Goal: Communication & Community: Answer question/provide support

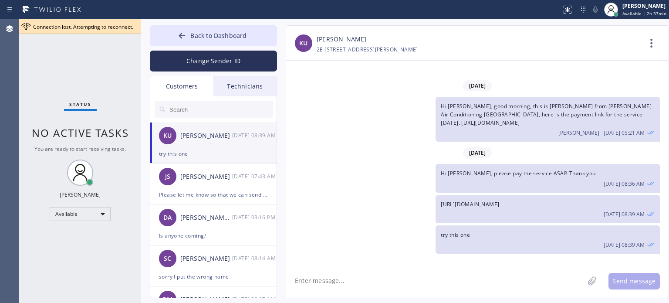
click at [177, 37] on button "Back to Dashboard" at bounding box center [213, 35] width 127 height 21
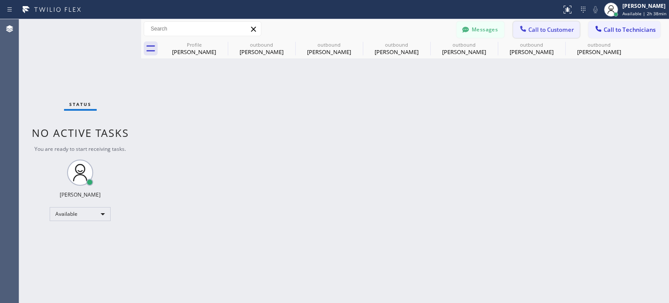
click at [534, 28] on span "Call to Customer" at bounding box center [551, 30] width 46 height 8
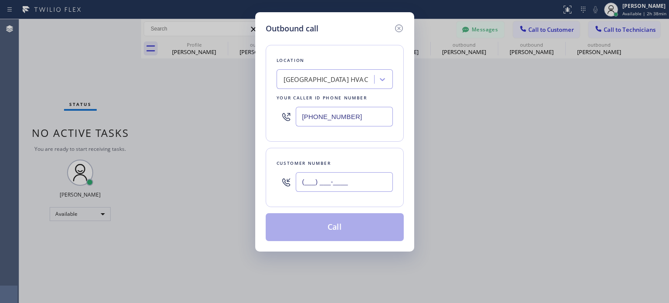
click at [307, 181] on input "(___) ___-____" at bounding box center [344, 182] width 97 height 20
paste input "908) 883-0402"
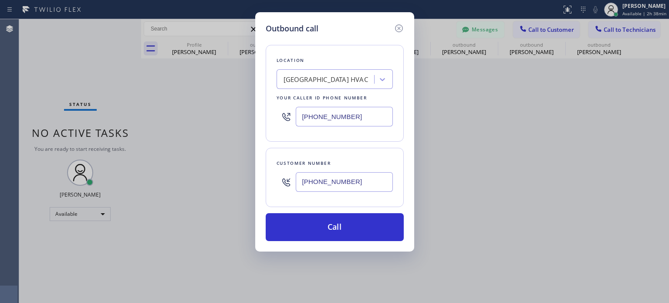
type input "[PHONE_NUMBER]"
click at [324, 118] on input "[PHONE_NUMBER]" at bounding box center [344, 117] width 97 height 20
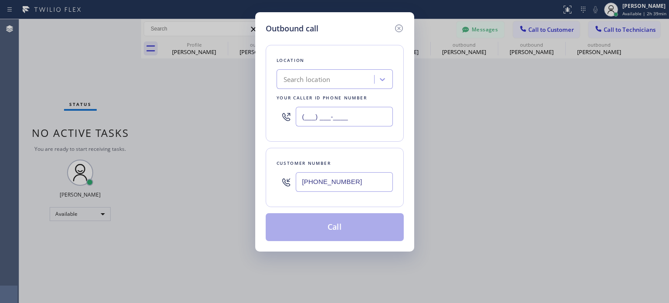
type input "(___) ___-____"
click at [301, 76] on div "Search location" at bounding box center [307, 79] width 47 height 10
paste input "Royal HVAC Masters [GEOGRAPHIC_DATA]"
type input "Royal HVAC Masters [GEOGRAPHIC_DATA]"
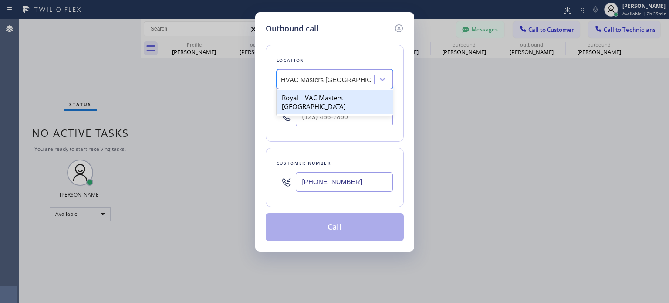
click at [310, 97] on div "Royal HVAC Masters [GEOGRAPHIC_DATA]" at bounding box center [335, 102] width 116 height 24
type input "[PHONE_NUMBER]"
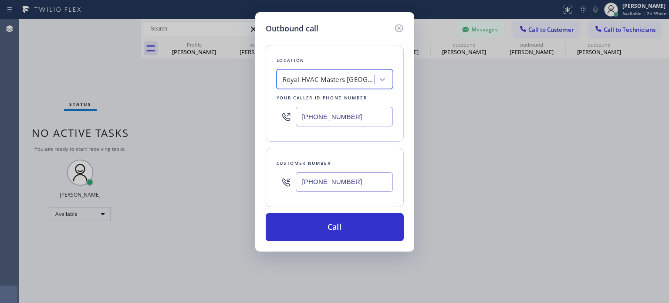
scroll to position [0, 0]
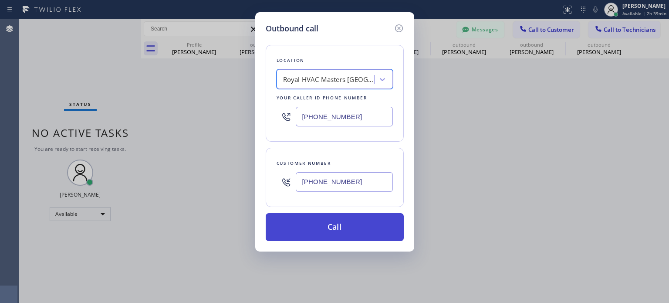
click at [329, 221] on button "Call" at bounding box center [335, 227] width 138 height 28
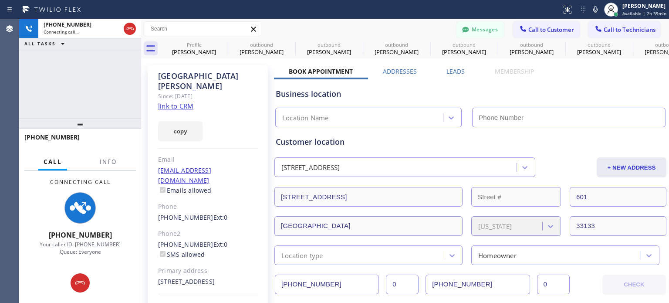
type input "[PHONE_NUMBER]"
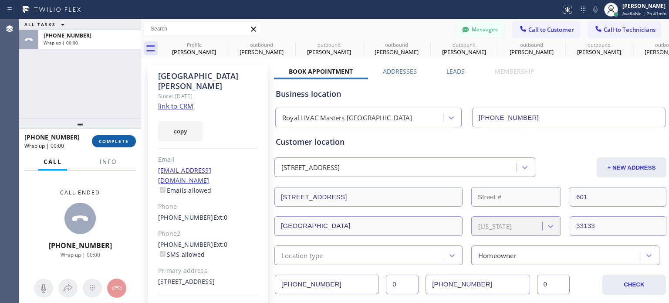
click at [127, 143] on span "COMPLETE" at bounding box center [114, 141] width 30 height 6
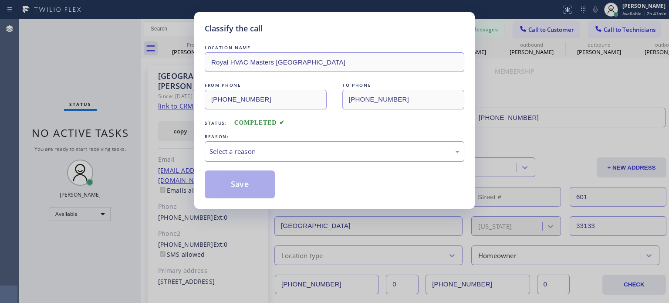
click at [270, 153] on div "Select a reason" at bounding box center [335, 151] width 250 height 10
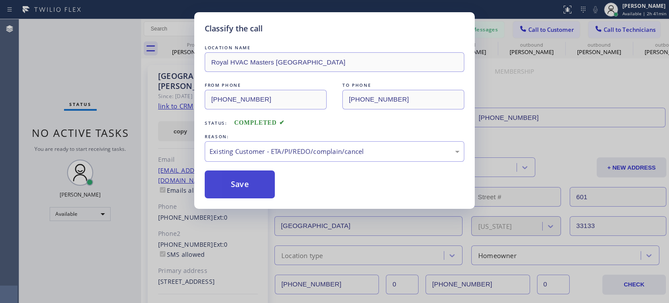
click at [246, 189] on button "Save" at bounding box center [240, 184] width 70 height 28
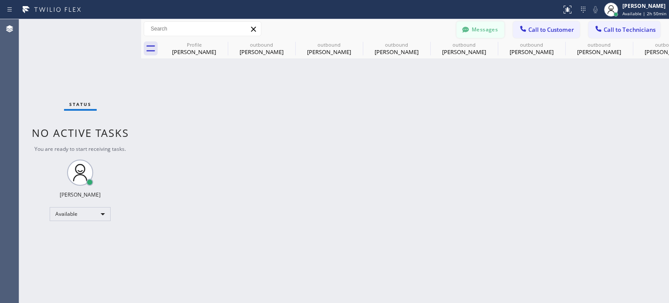
click at [467, 33] on icon at bounding box center [465, 29] width 9 height 9
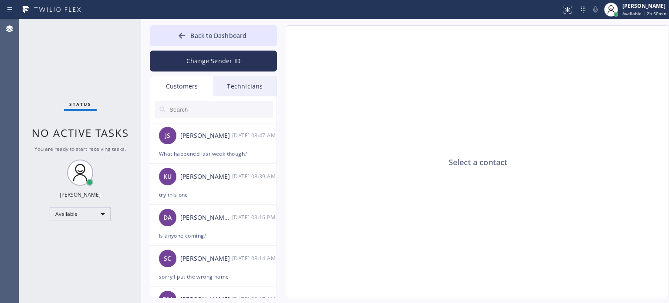
click at [231, 92] on div "Technicians" at bounding box center [244, 86] width 63 height 20
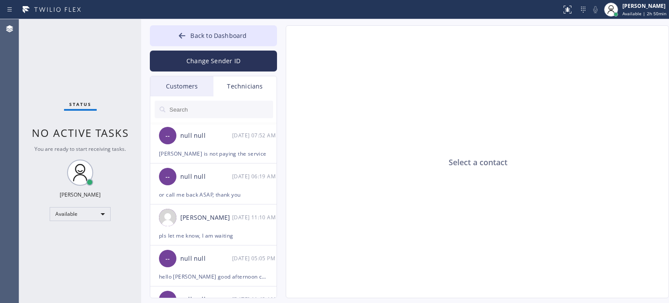
click at [179, 83] on div "Customers" at bounding box center [181, 86] width 63 height 20
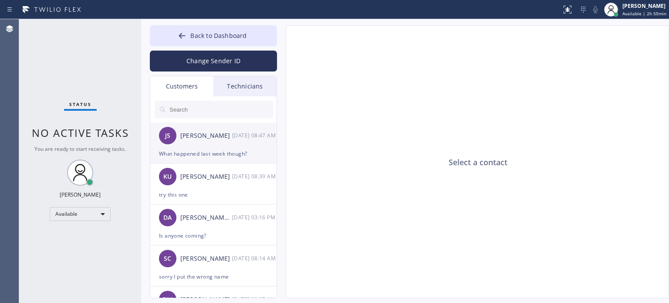
click at [203, 151] on div "What happened last week though?" at bounding box center [213, 154] width 109 height 10
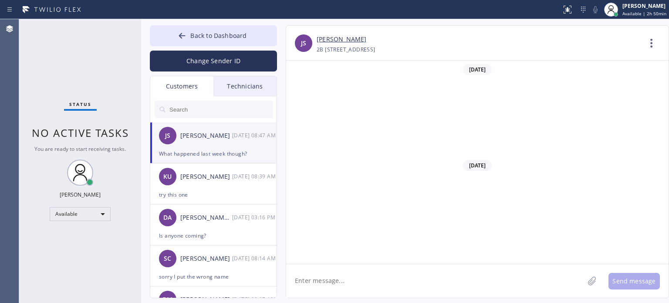
click at [331, 289] on textarea at bounding box center [435, 281] width 298 height 34
type textarea "sorry, our technician got into an accident"
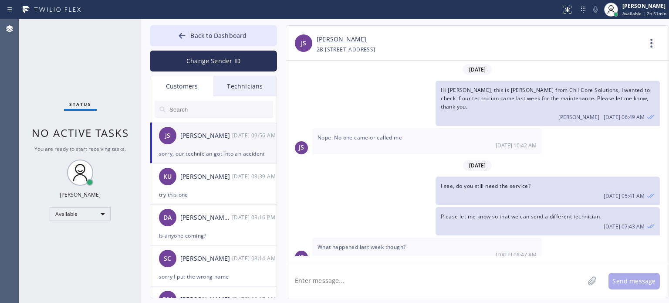
scroll to position [29, 0]
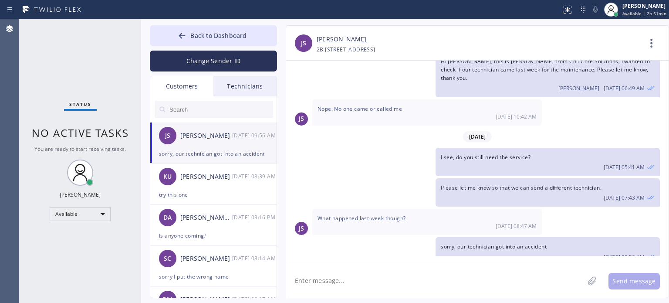
click at [330, 290] on textarea at bounding box center [435, 281] width 298 height 34
click at [242, 192] on div "try this one" at bounding box center [213, 194] width 109 height 10
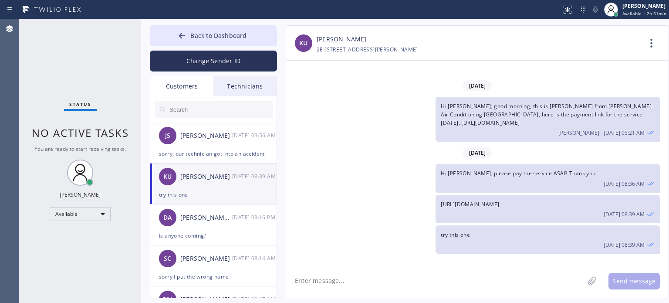
scroll to position [0, 0]
click at [244, 81] on div "Technicians" at bounding box center [244, 86] width 63 height 20
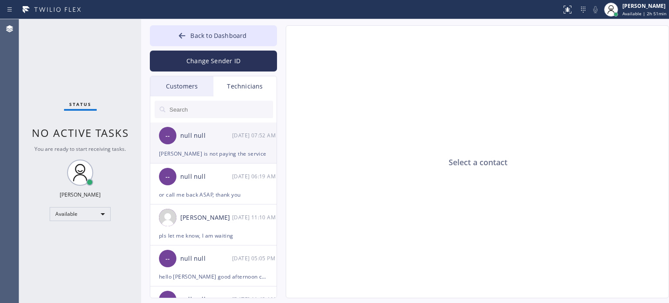
click at [217, 145] on div "-- null null [DATE] 07:52 AM" at bounding box center [213, 135] width 127 height 26
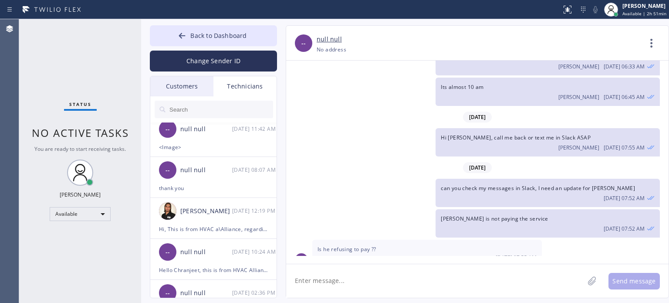
scroll to position [171, 0]
click at [359, 281] on textarea at bounding box center [435, 281] width 298 height 34
type textarea "he already paid"
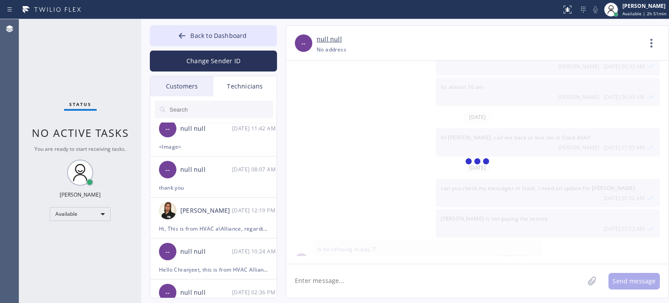
scroll to position [81, 0]
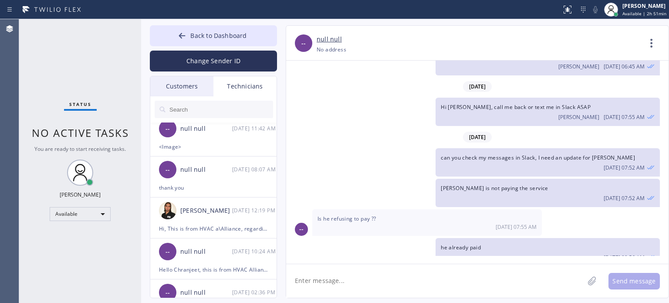
click at [491, 154] on span "can you check my messages in Slack, I need an update for [PERSON_NAME]" at bounding box center [538, 157] width 194 height 7
click at [554, 154] on span "can you check my messages in Slack, I need an update for [PERSON_NAME]" at bounding box center [538, 157] width 194 height 7
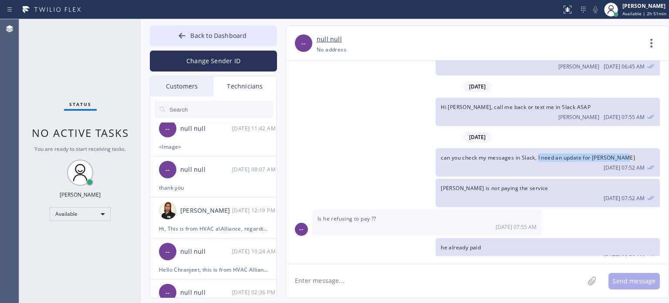
drag, startPoint x: 537, startPoint y: 146, endPoint x: 632, endPoint y: 142, distance: 95.5
click at [632, 148] on div "can you check my messages in Slack, I need an update for [PERSON_NAME] [DATE] 0…" at bounding box center [548, 162] width 224 height 28
copy span "I need an update for [PERSON_NAME]"
paste textarea "I need an update for [PERSON_NAME]"
type textarea "I need an update for [PERSON_NAME]"
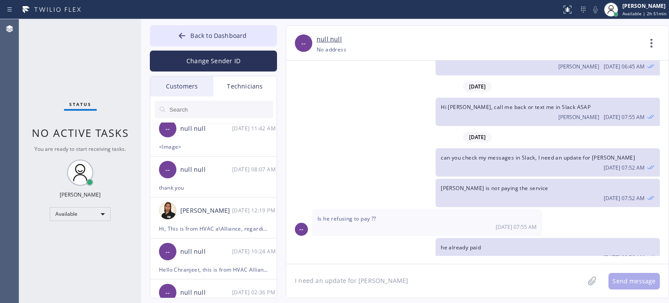
click at [494, 273] on textarea "I need an update for [PERSON_NAME]" at bounding box center [435, 281] width 298 height 34
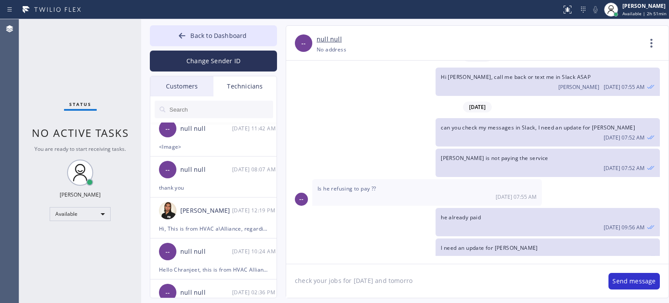
type textarea "check your jobs for [DATE] and [DATE]"
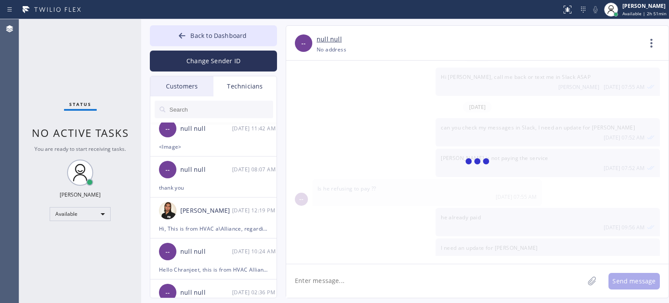
scroll to position [141, 0]
